Goal: Task Accomplishment & Management: Use online tool/utility

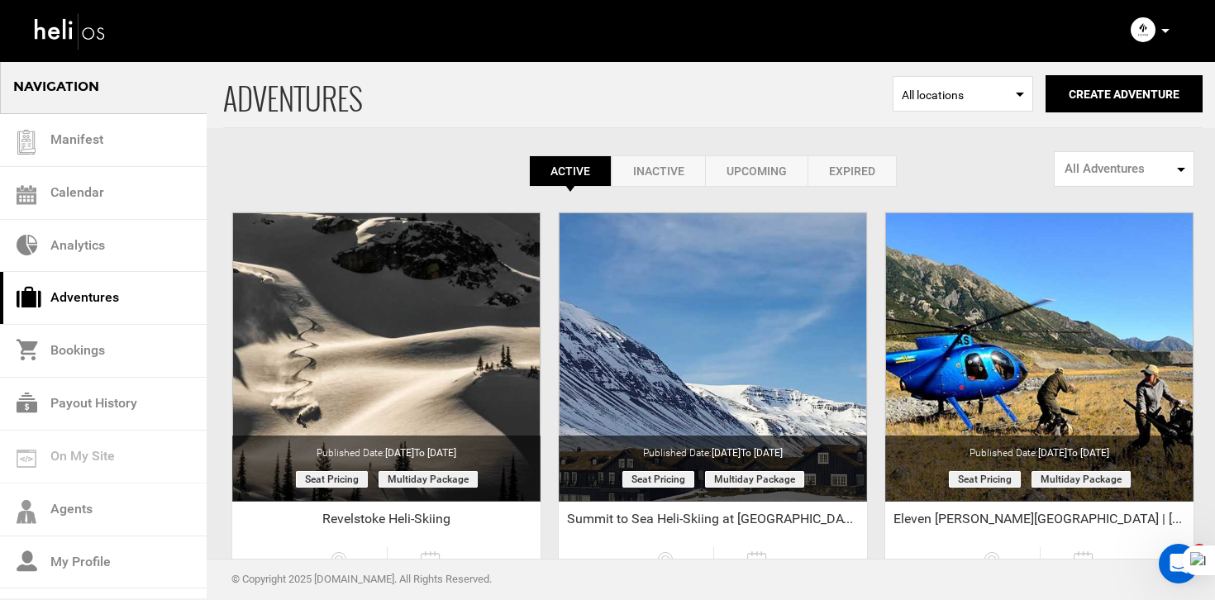
click at [1163, 27] on p at bounding box center [1165, 30] width 10 height 19
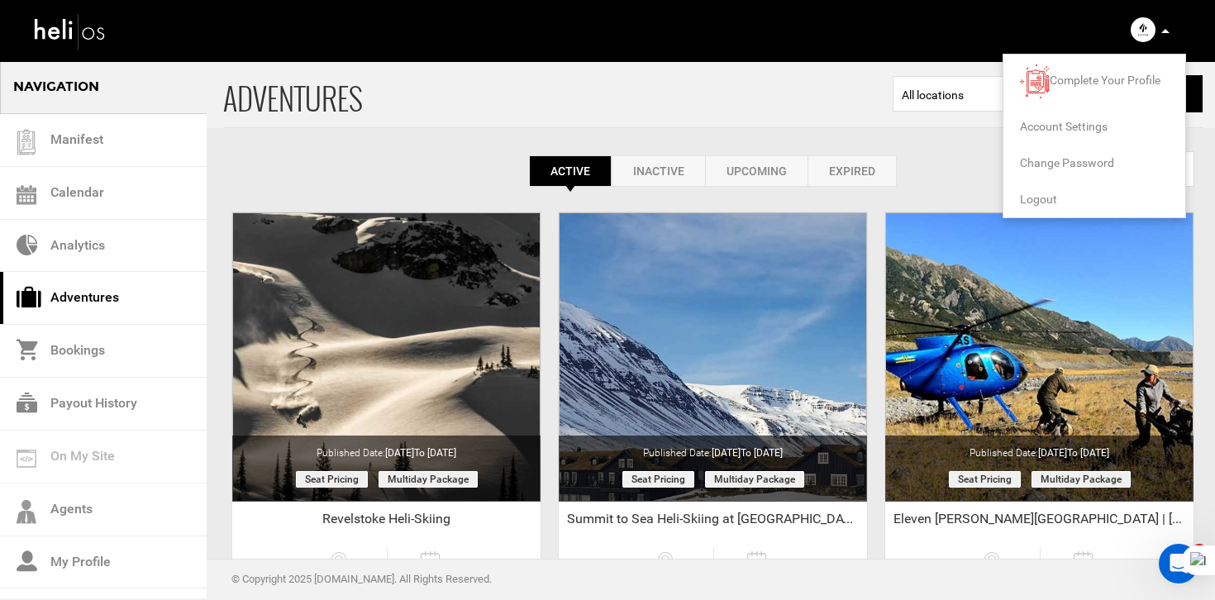
click at [1038, 198] on span "Logout" at bounding box center [1038, 199] width 37 height 13
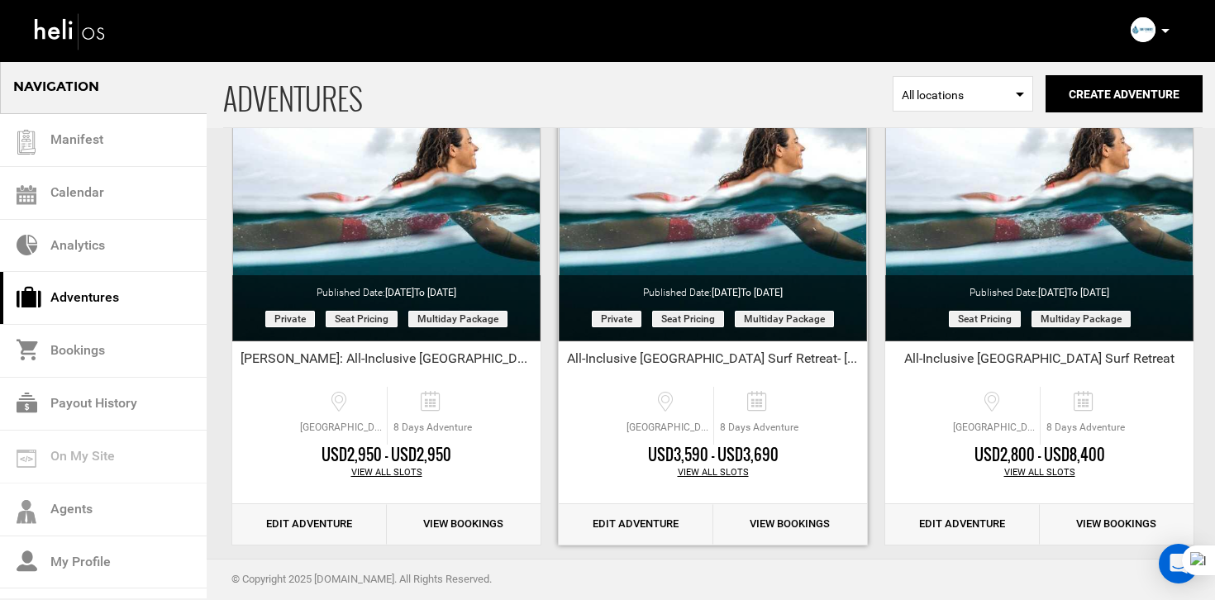
scroll to position [180, 0]
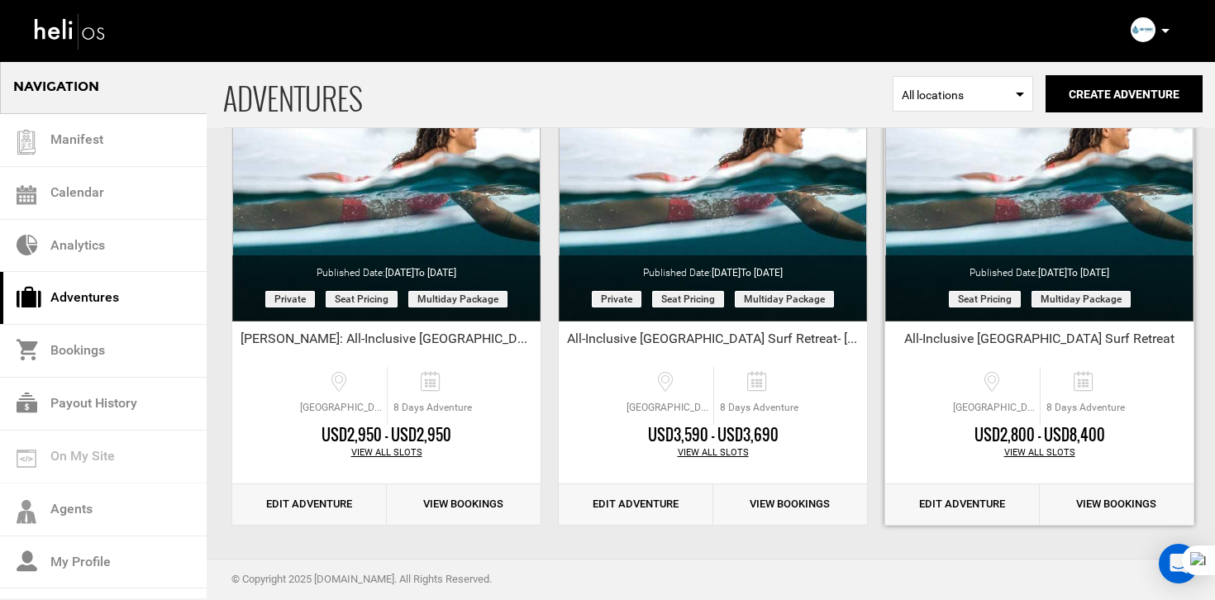
click at [988, 507] on link "Edit Adventure" at bounding box center [962, 504] width 155 height 40
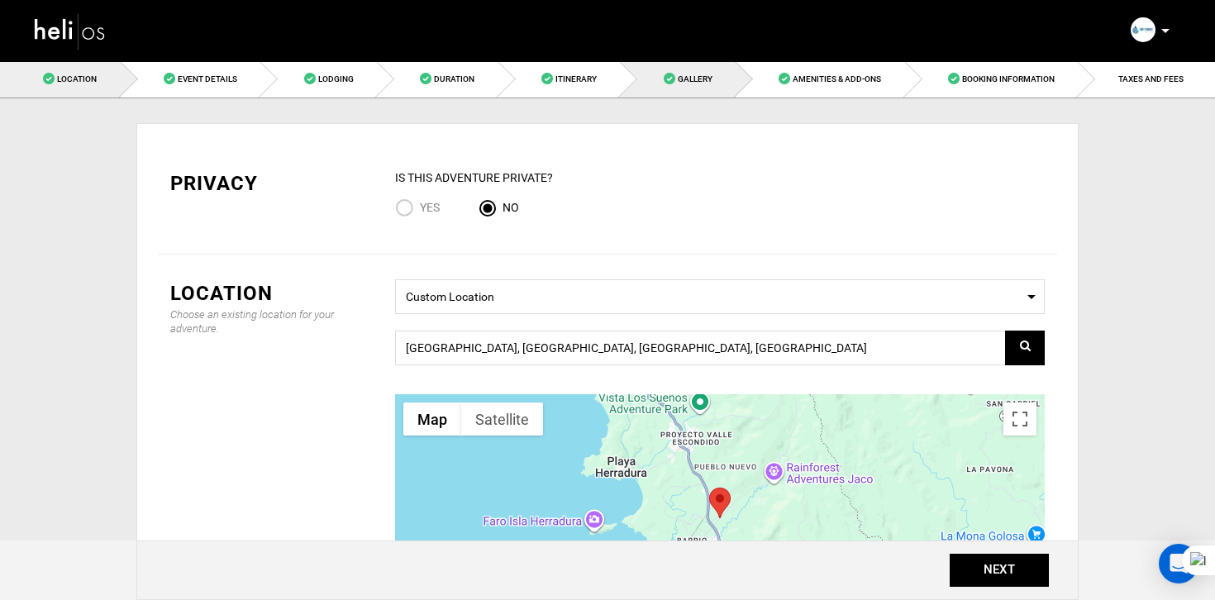
click at [693, 71] on link "Gallery" at bounding box center [678, 78] width 116 height 37
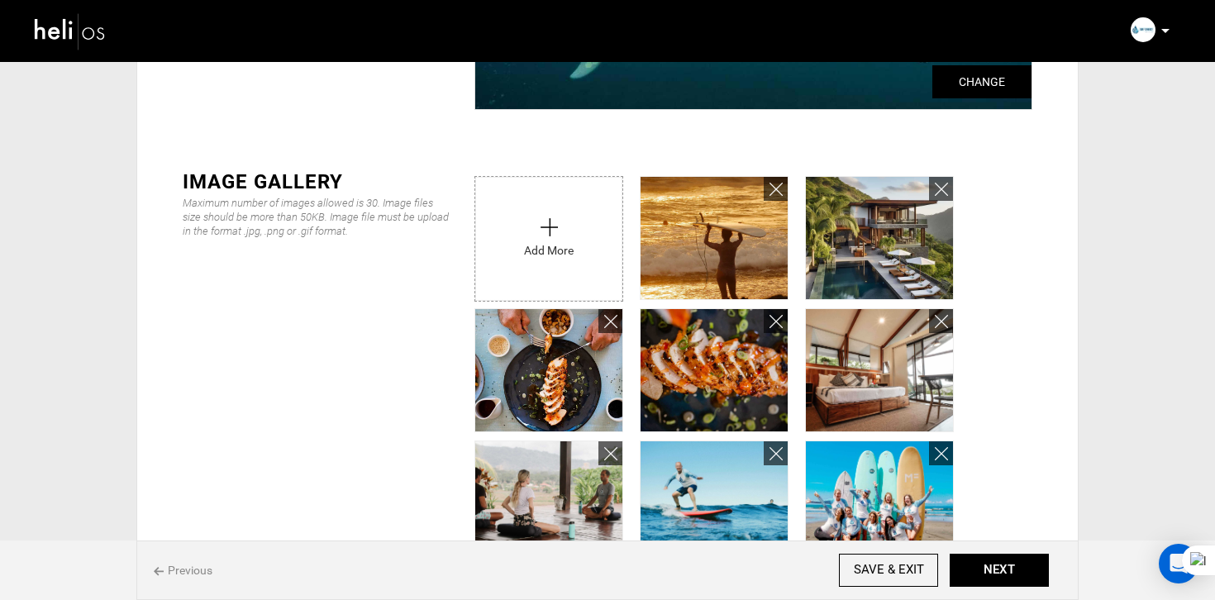
scroll to position [306, 0]
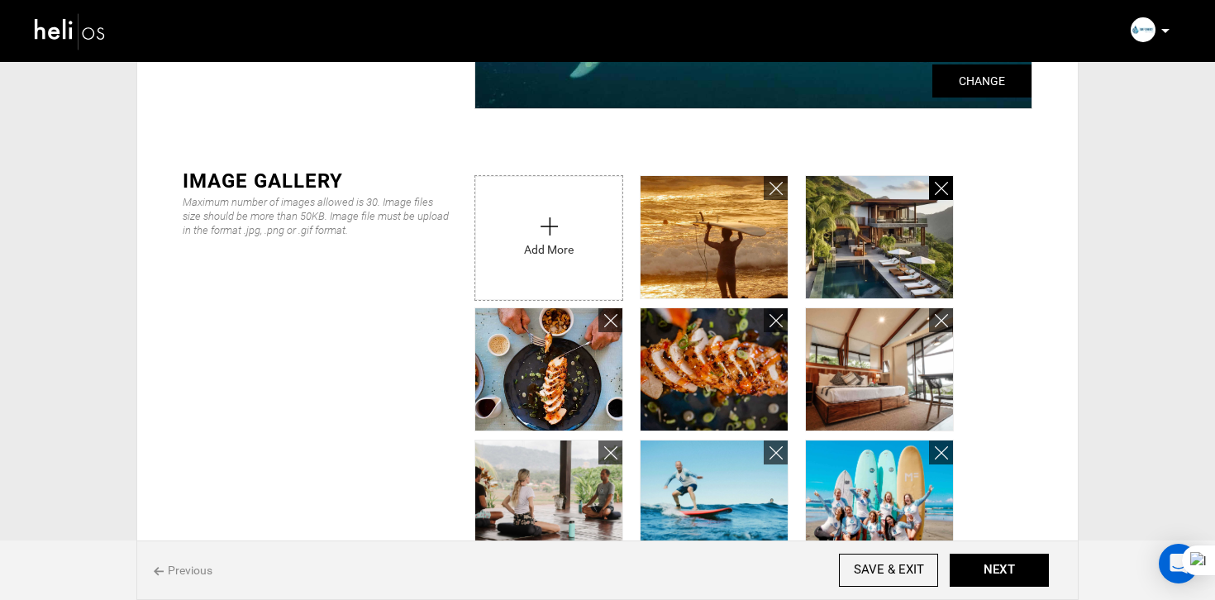
click at [948, 187] on link at bounding box center [941, 188] width 24 height 24
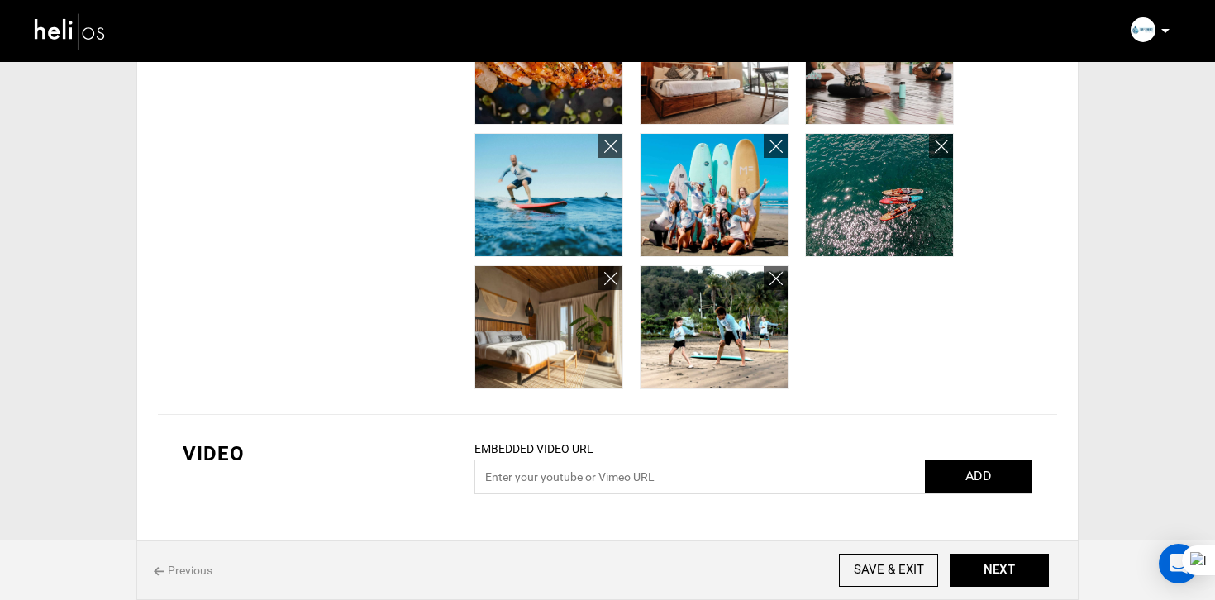
scroll to position [612, 0]
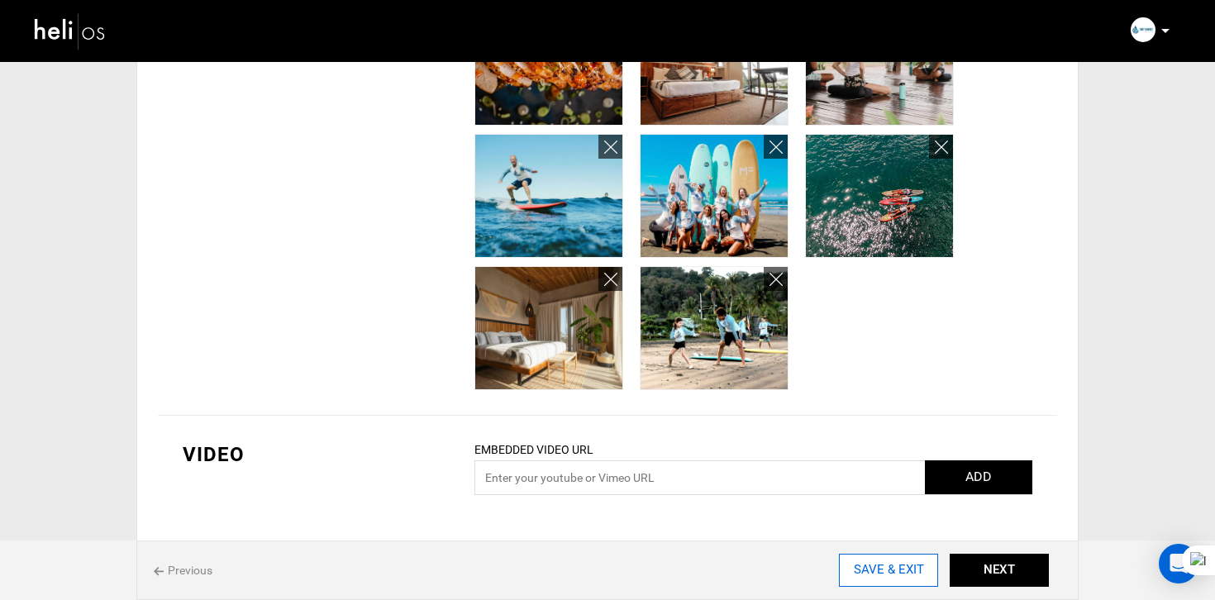
click at [893, 573] on input "SAVE & EXIT" at bounding box center [888, 570] width 99 height 33
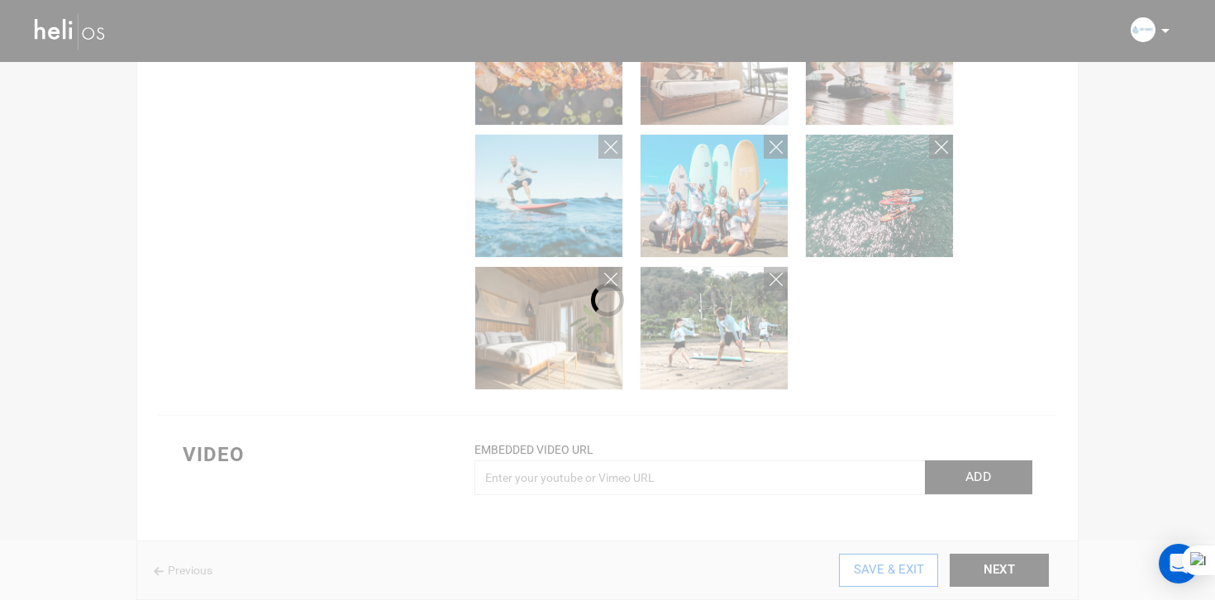
scroll to position [0, 0]
